Goal: Find specific page/section: Find specific page/section

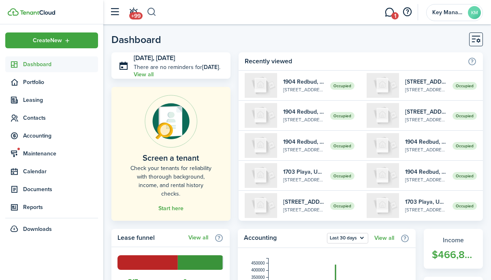
click at [155, 12] on button "button" at bounding box center [152, 12] width 10 height 14
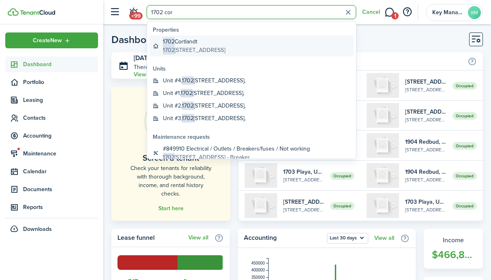
type input "1702 cor"
click at [188, 43] on global-search-item-title "1702 Cortlandt" at bounding box center [194, 41] width 62 height 9
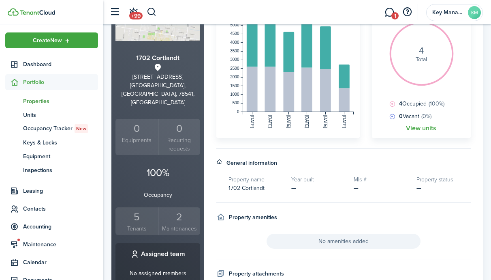
scroll to position [117, 0]
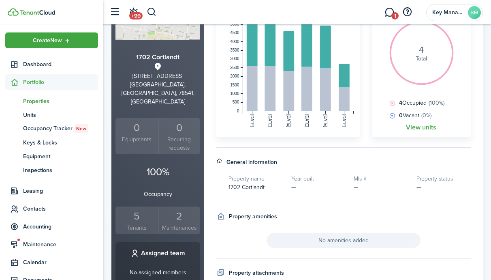
click at [137, 208] on div "5" at bounding box center [136, 215] width 38 height 15
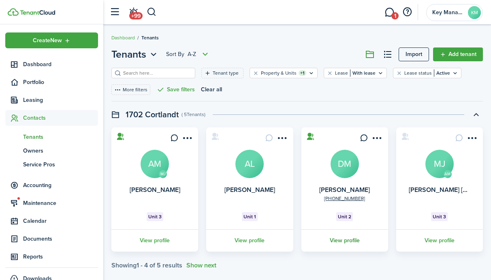
click at [353, 243] on link "View profile" at bounding box center [344, 240] width 89 height 22
click at [444, 238] on link "View profile" at bounding box center [439, 240] width 89 height 22
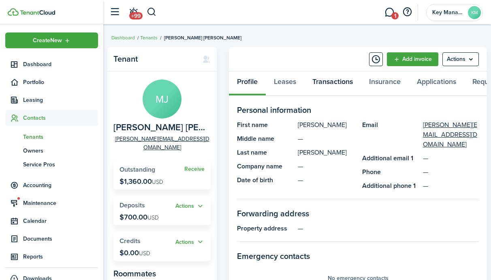
click at [332, 84] on link "Transactions" at bounding box center [332, 83] width 57 height 24
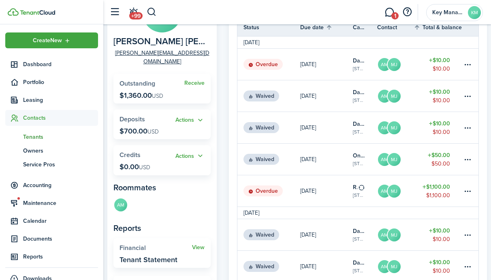
scroll to position [85, 0]
click at [40, 13] on img at bounding box center [37, 12] width 35 height 5
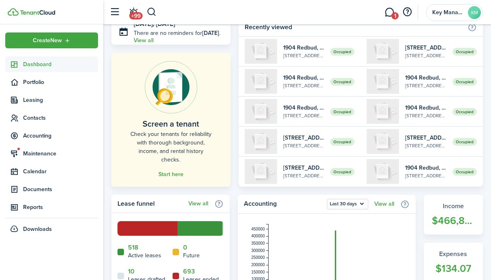
scroll to position [43, 0]
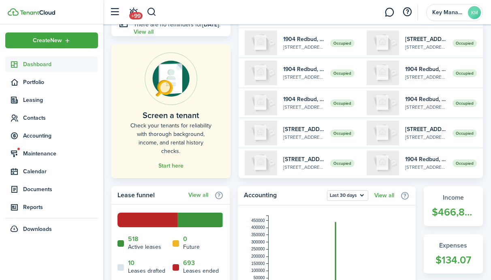
click at [158, 15] on header-wrapper "+99 Key Management KM" at bounding box center [294, 12] width 378 height 24
click at [154, 14] on button "button" at bounding box center [152, 12] width 10 height 14
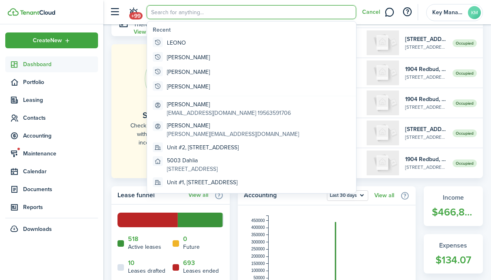
scroll to position [0, 0]
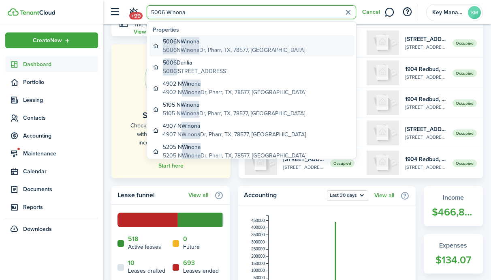
type input "5006 Winona"
click at [185, 43] on span "Winona" at bounding box center [190, 41] width 19 height 9
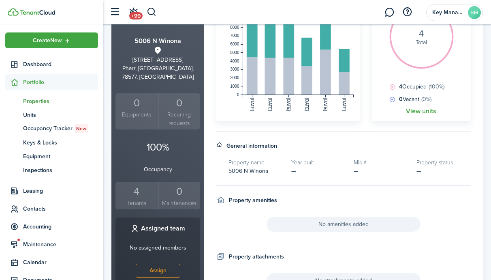
scroll to position [131, 0]
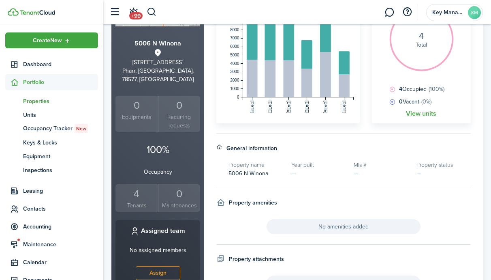
click at [145, 186] on div "4" at bounding box center [136, 193] width 38 height 15
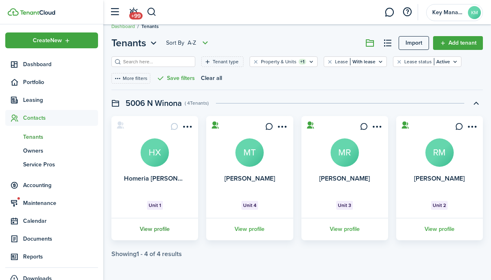
scroll to position [11, 0]
click at [444, 228] on link "View profile" at bounding box center [439, 229] width 89 height 22
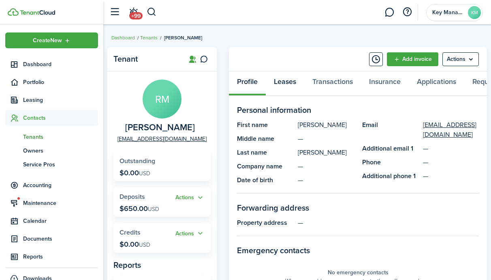
click at [298, 81] on link "Leases" at bounding box center [285, 83] width 38 height 24
